Goal: Navigation & Orientation: Find specific page/section

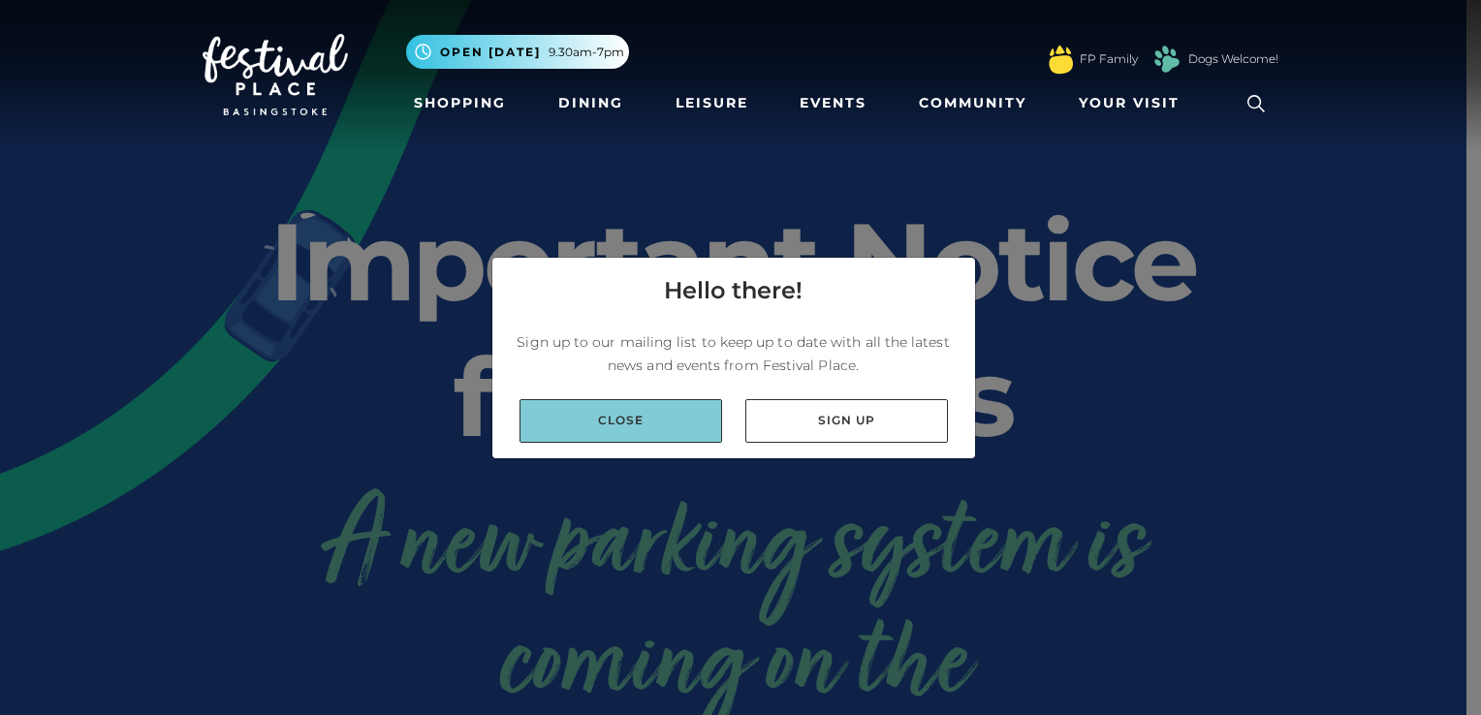
click at [646, 416] on link "Close" at bounding box center [621, 421] width 203 height 44
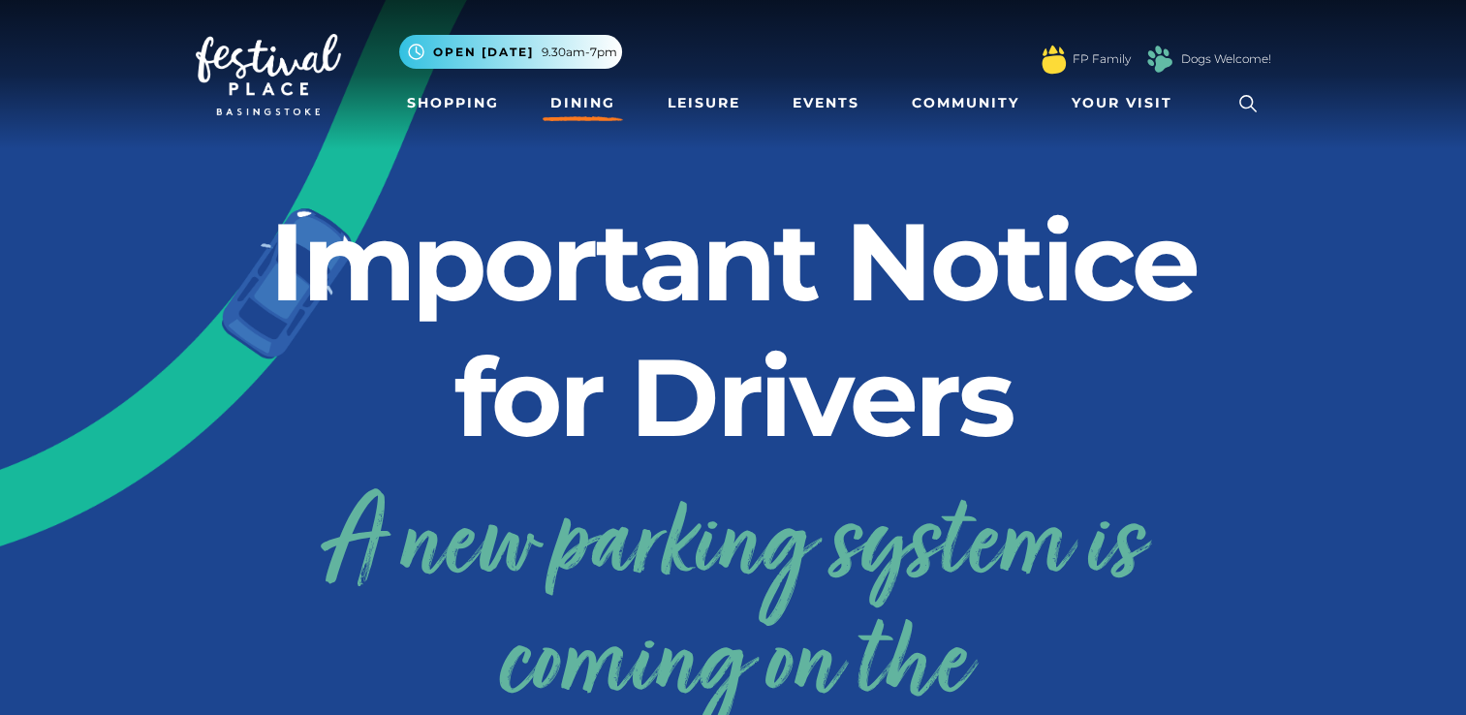
click at [558, 86] on link "Dining" at bounding box center [583, 103] width 80 height 36
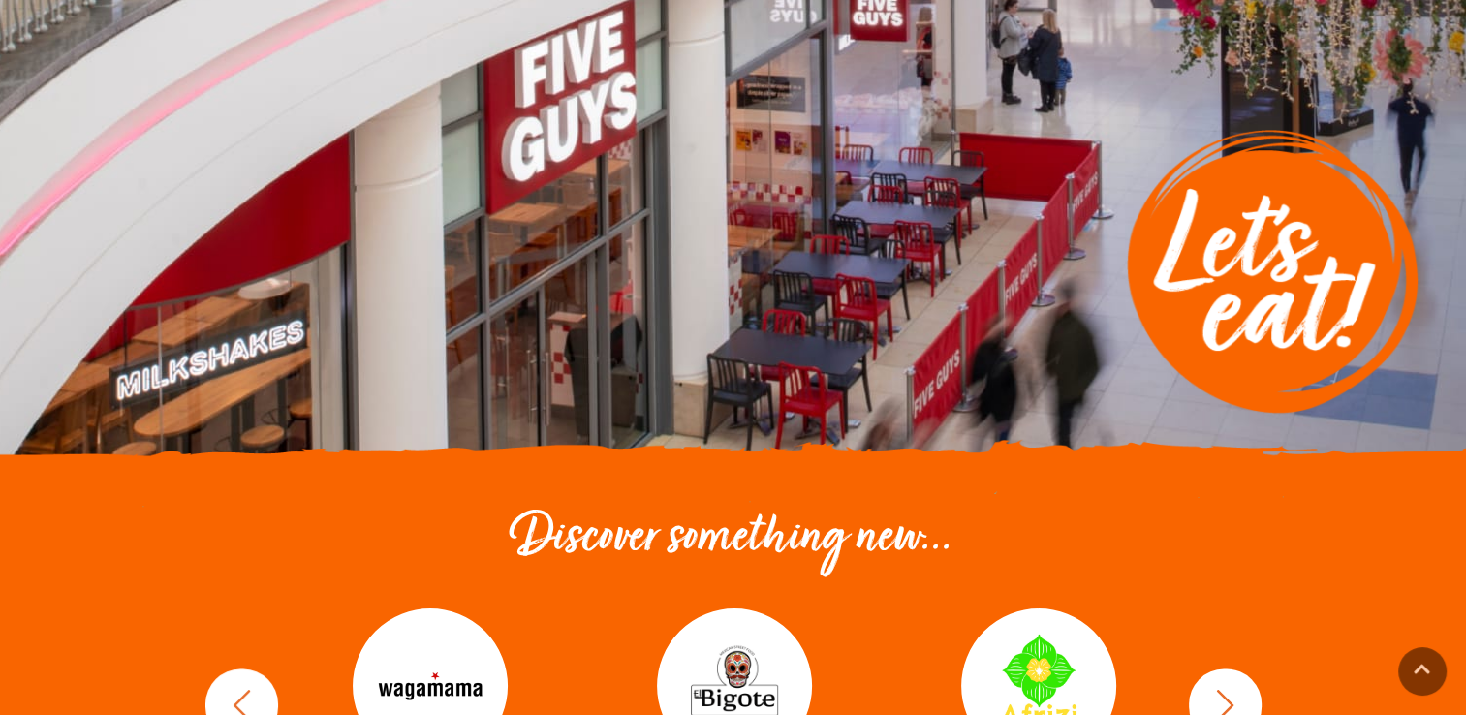
scroll to position [582, 0]
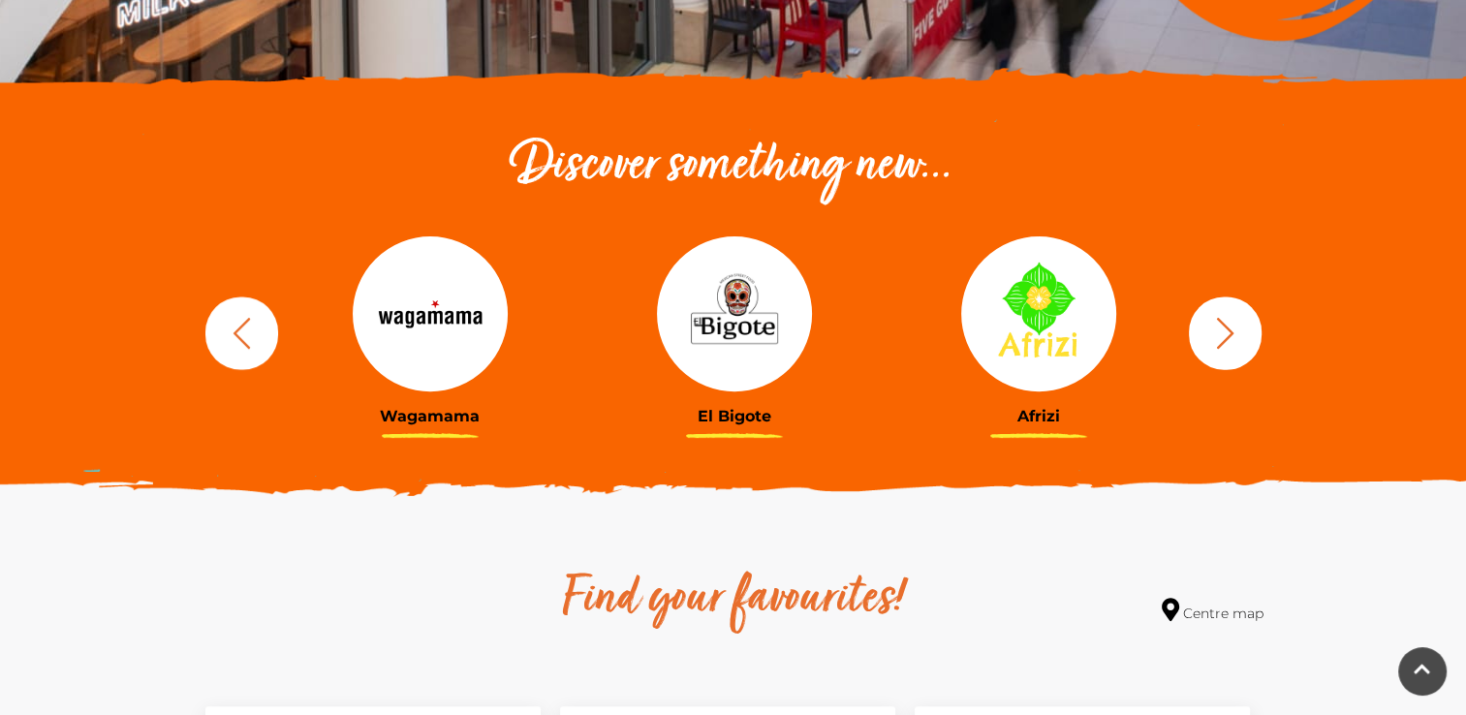
click at [1018, 335] on img at bounding box center [1038, 313] width 155 height 155
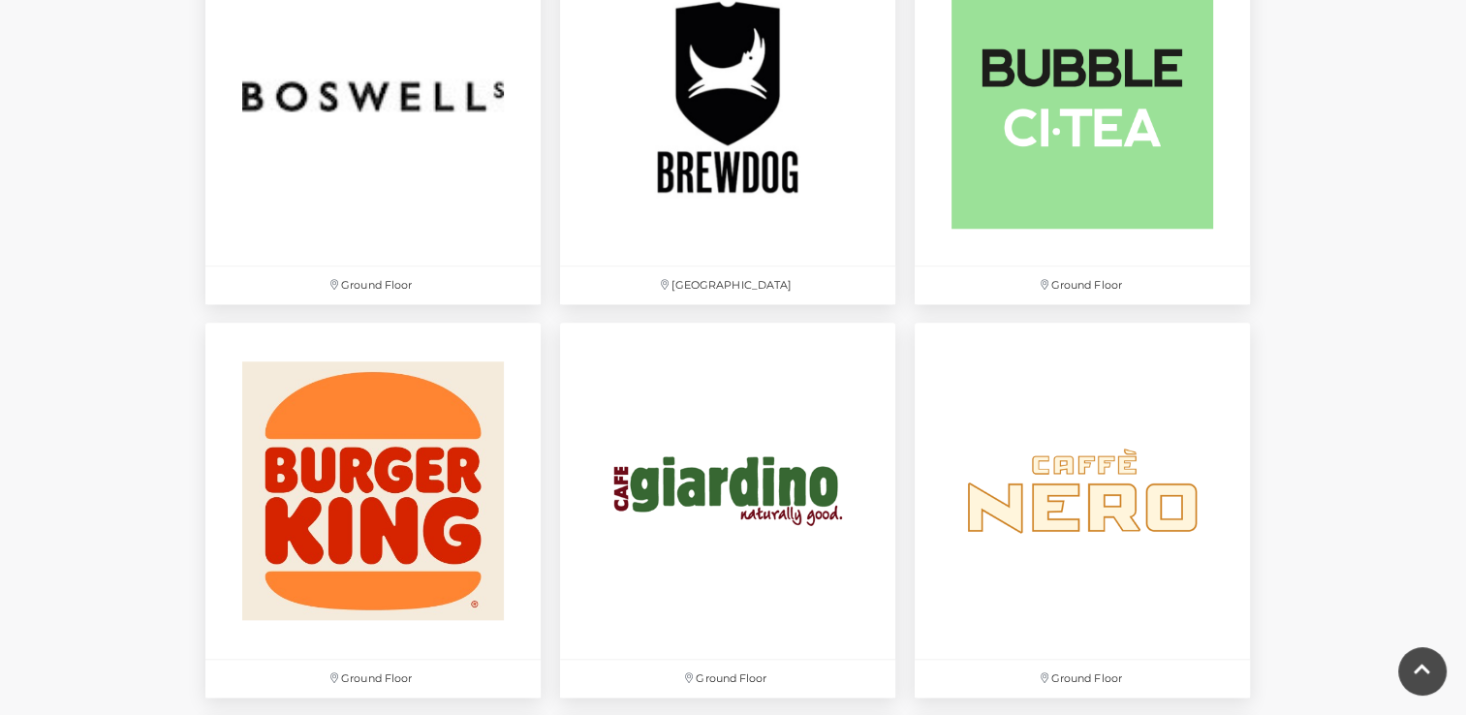
scroll to position [1454, 0]
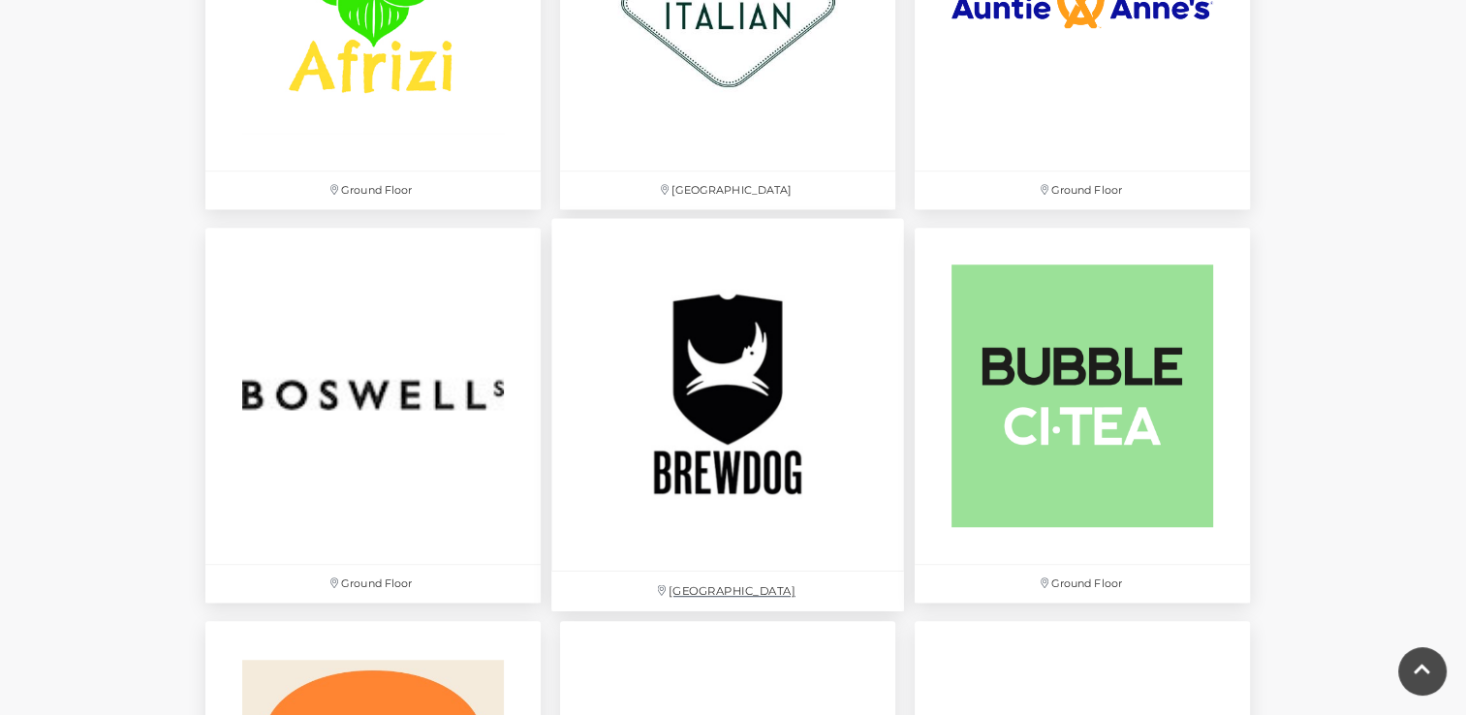
click at [818, 287] on img at bounding box center [727, 395] width 353 height 353
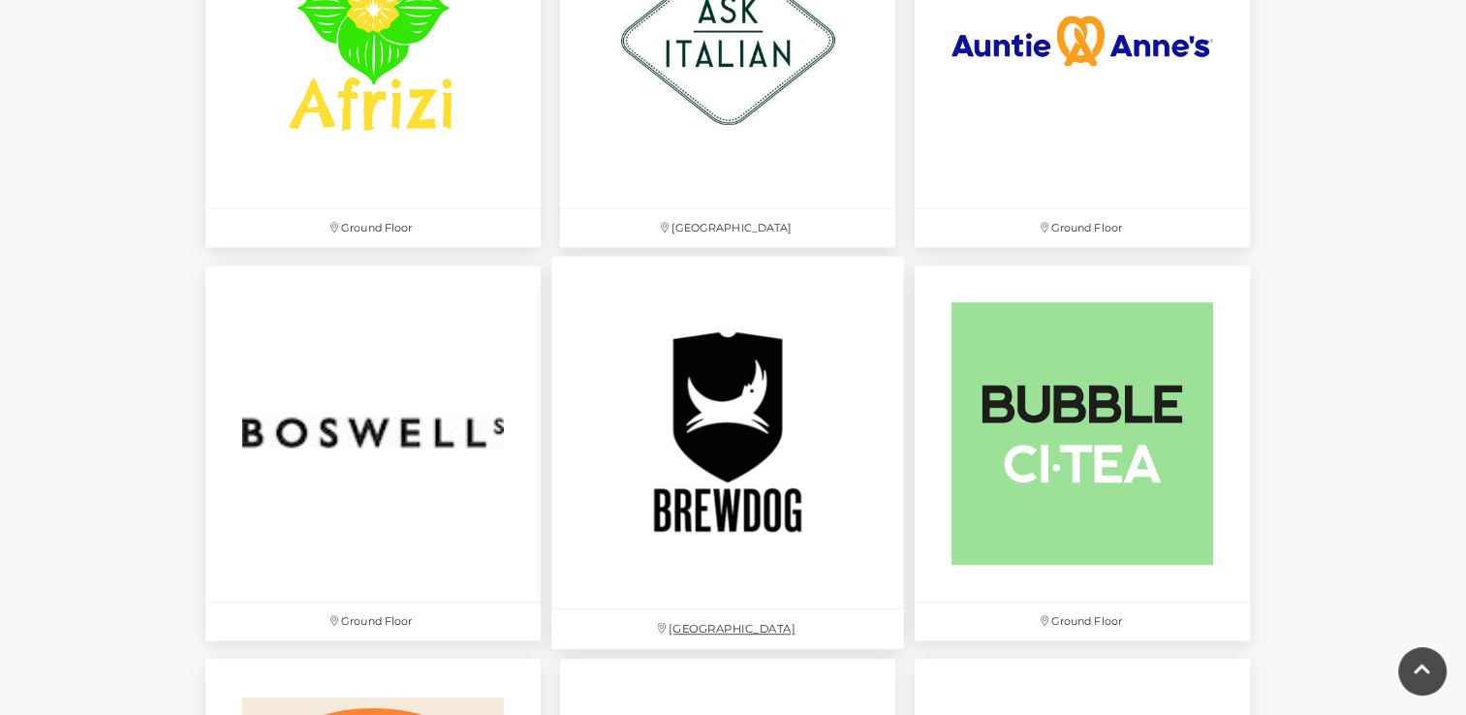
scroll to position [1648, 0]
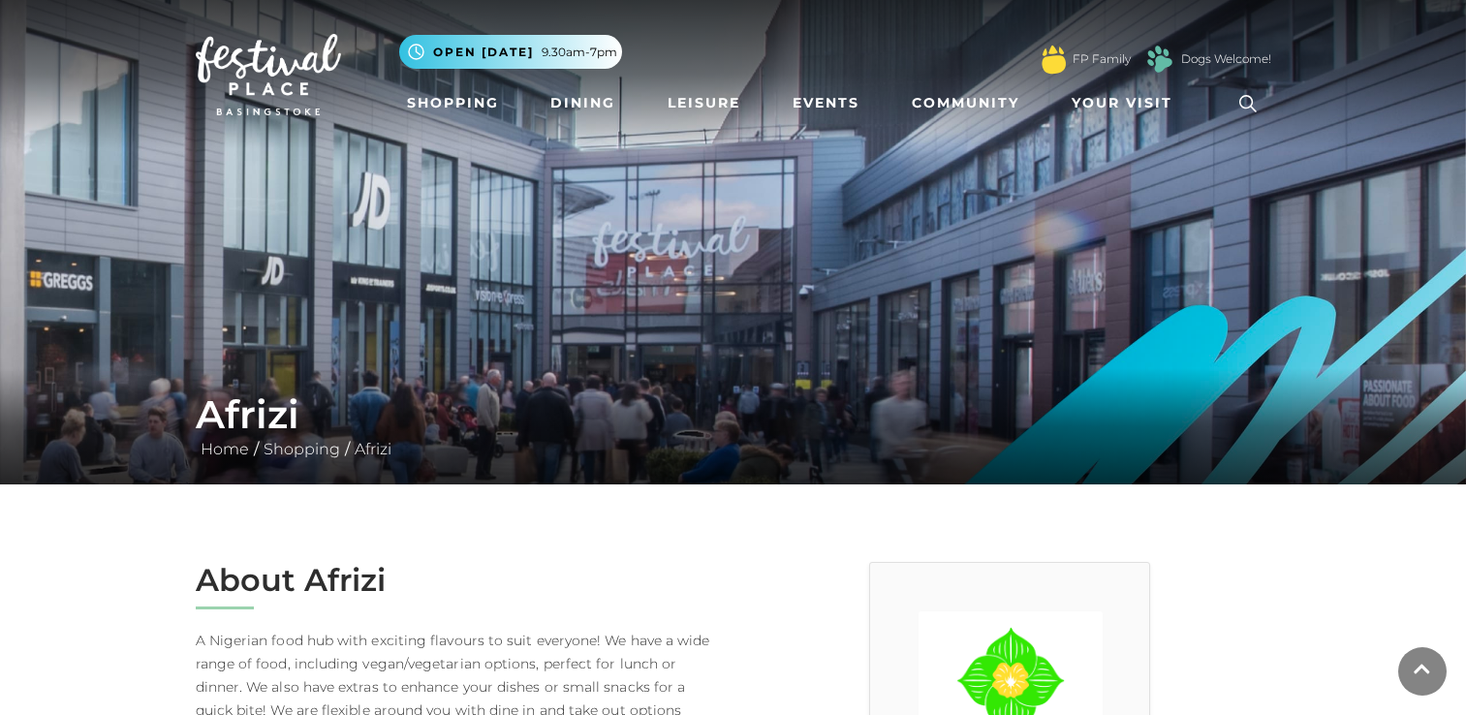
scroll to position [194, 0]
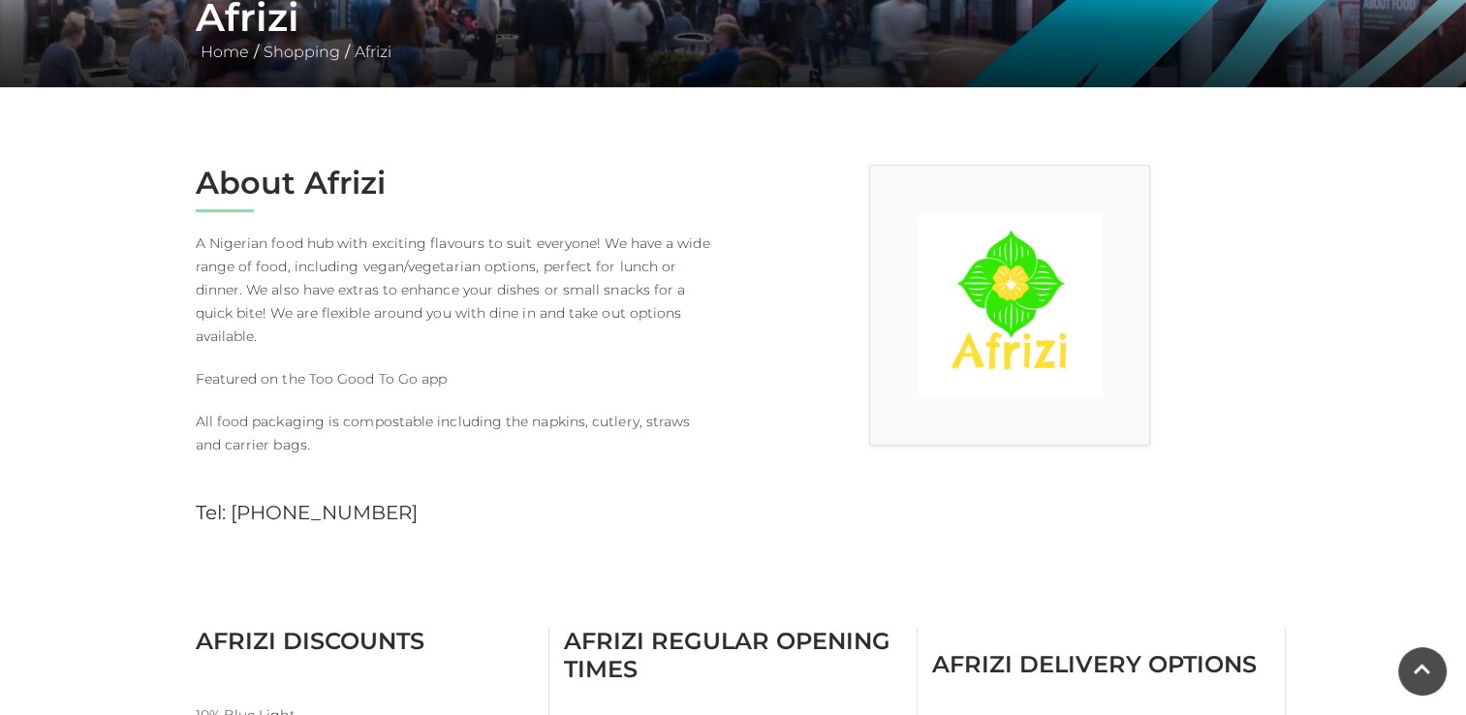
scroll to position [388, 0]
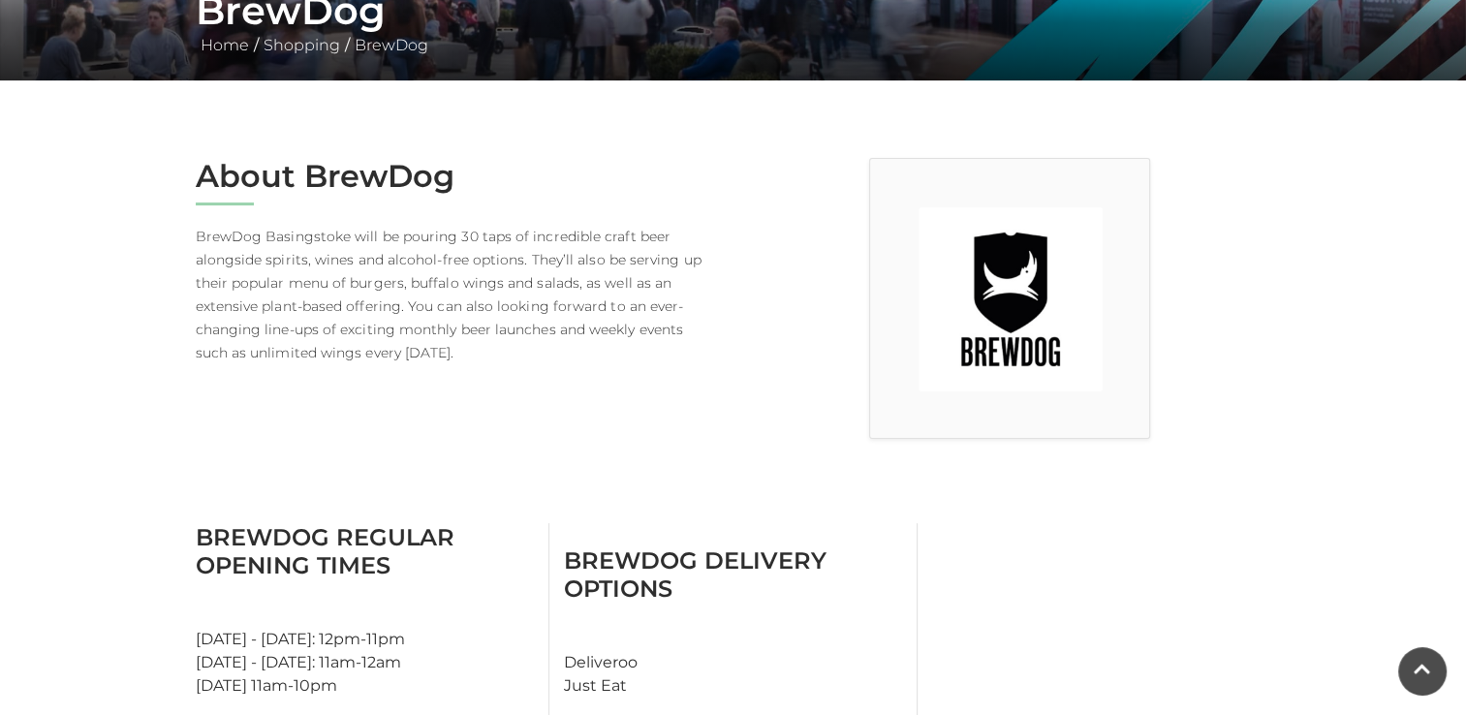
scroll to position [388, 0]
